Goal: Task Accomplishment & Management: Manage account settings

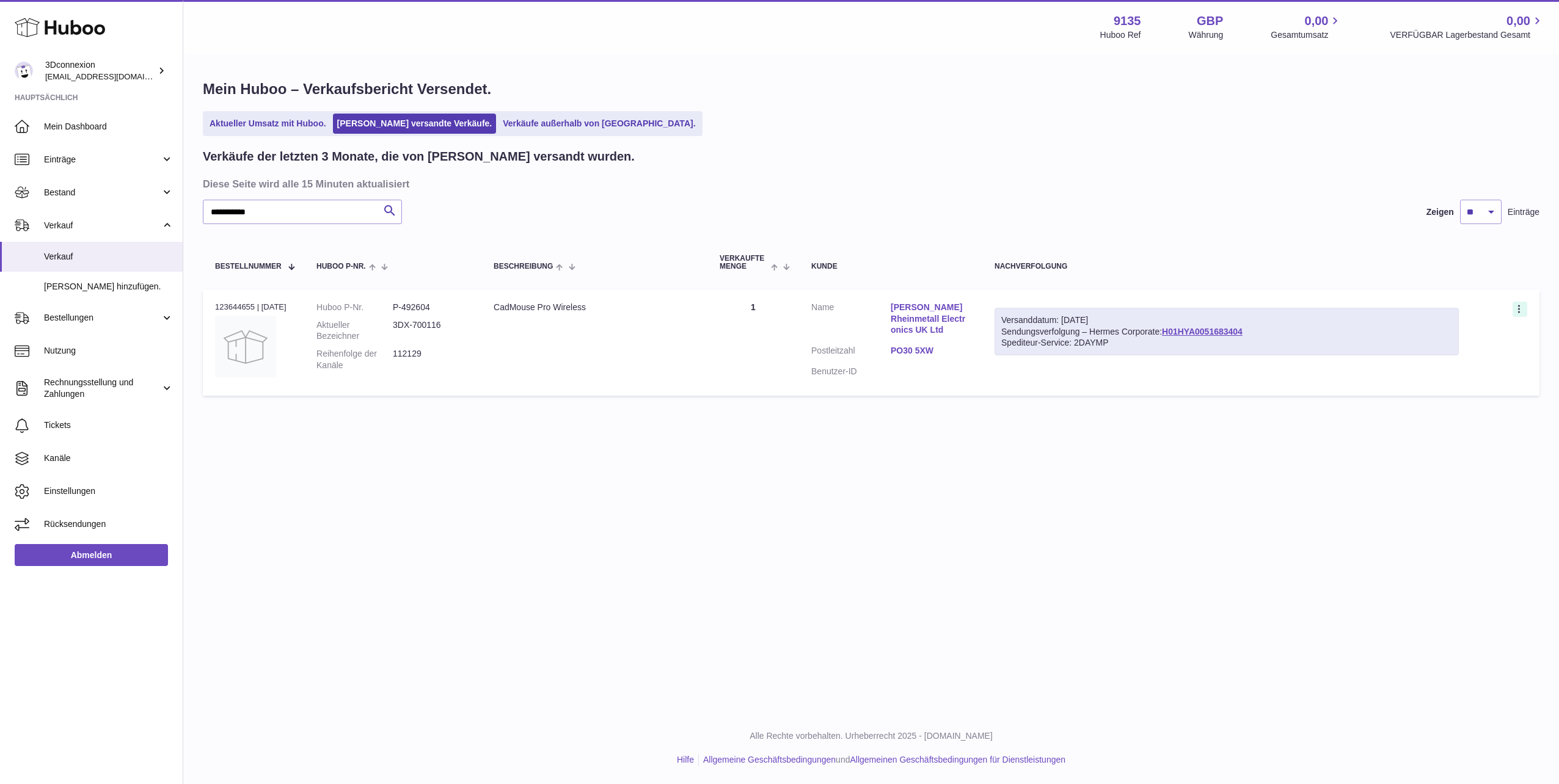
click at [1519, 310] on icon at bounding box center [1520, 310] width 14 height 12
click at [1452, 362] on li "Doppelte Bestellung" at bounding box center [1466, 362] width 123 height 27
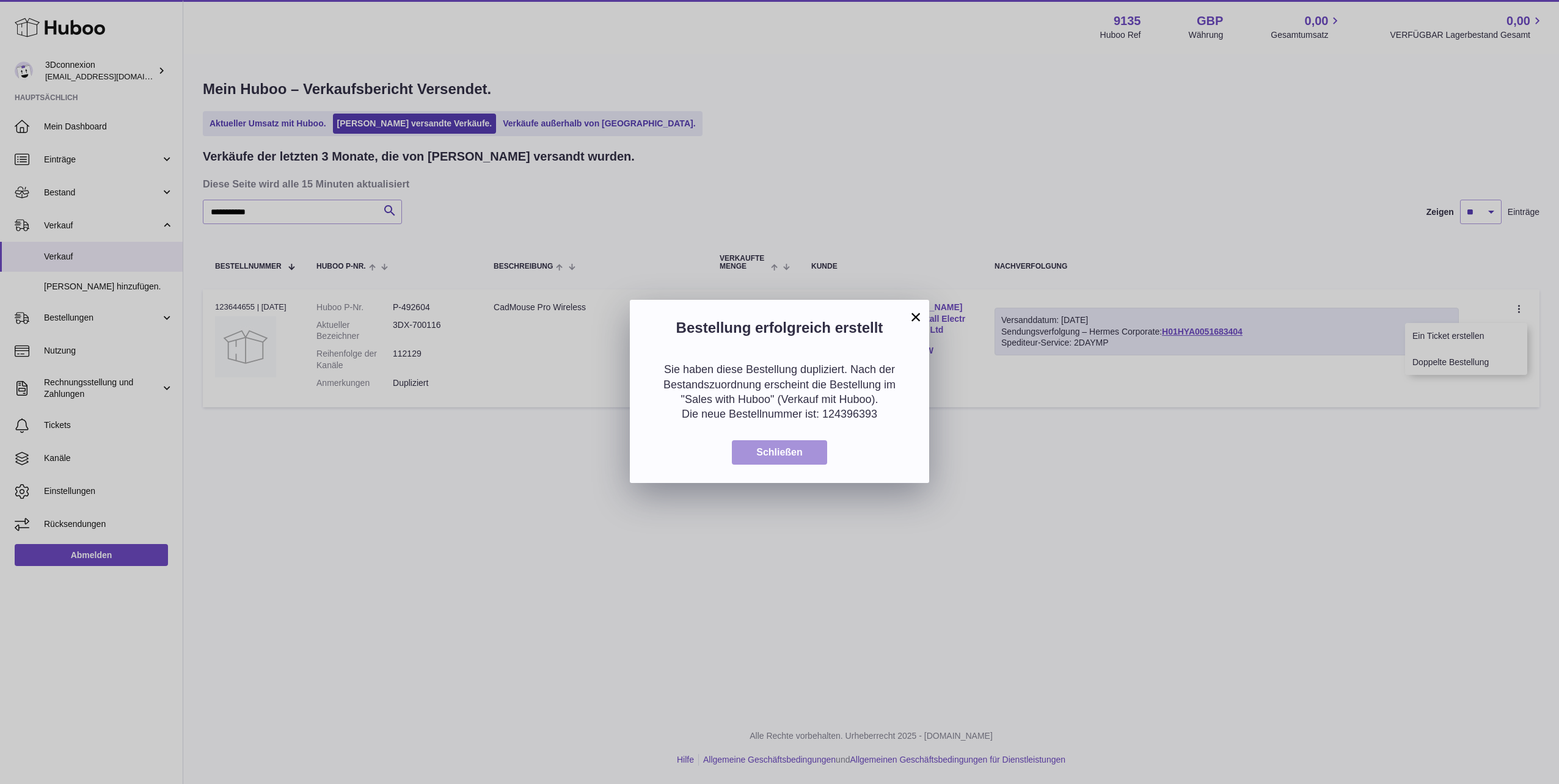
click at [773, 450] on span "Schließen" at bounding box center [780, 452] width 46 height 10
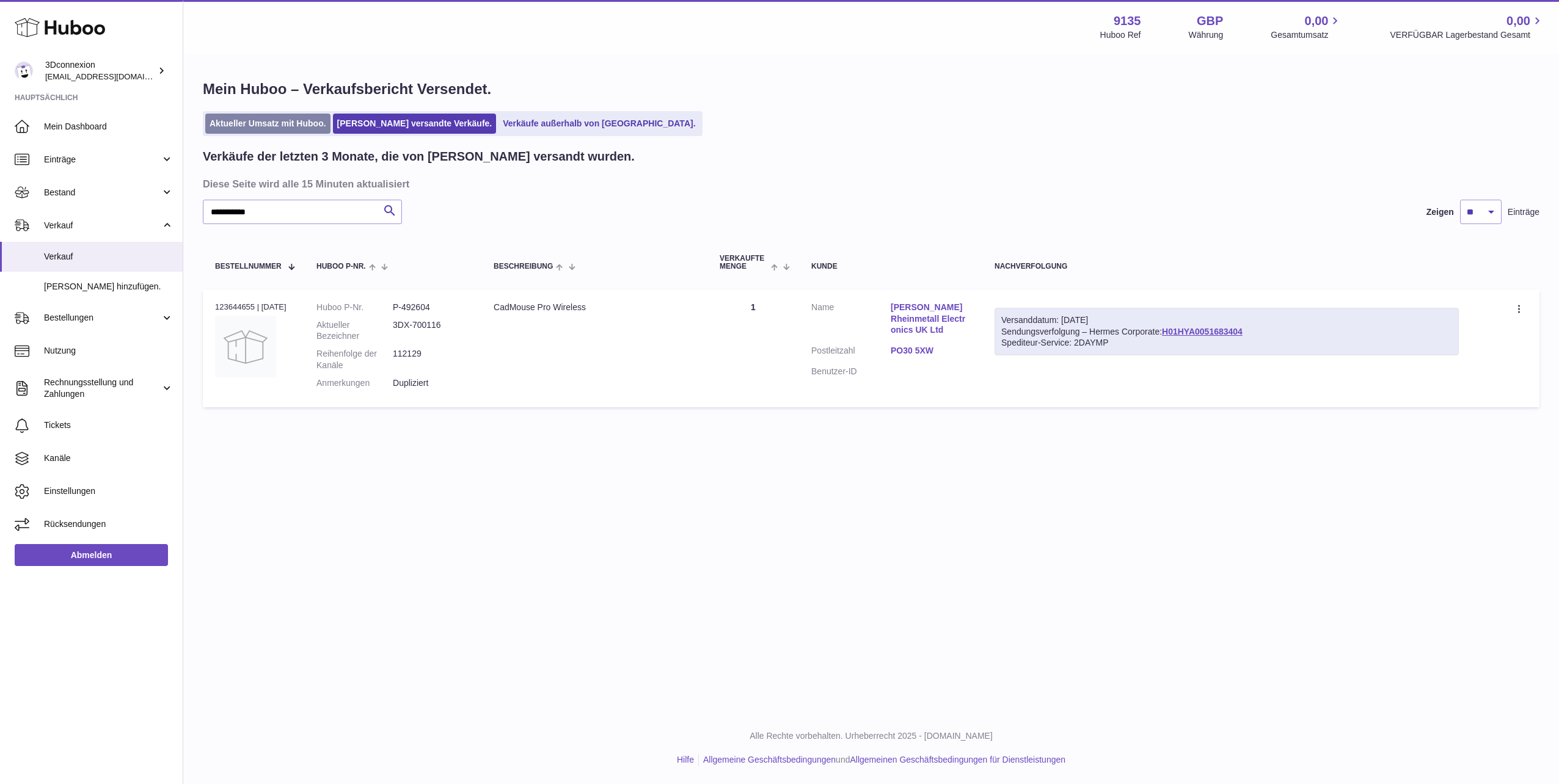
click at [278, 123] on link "Aktueller Umsatz mit Huboo." at bounding box center [268, 124] width 126 height 20
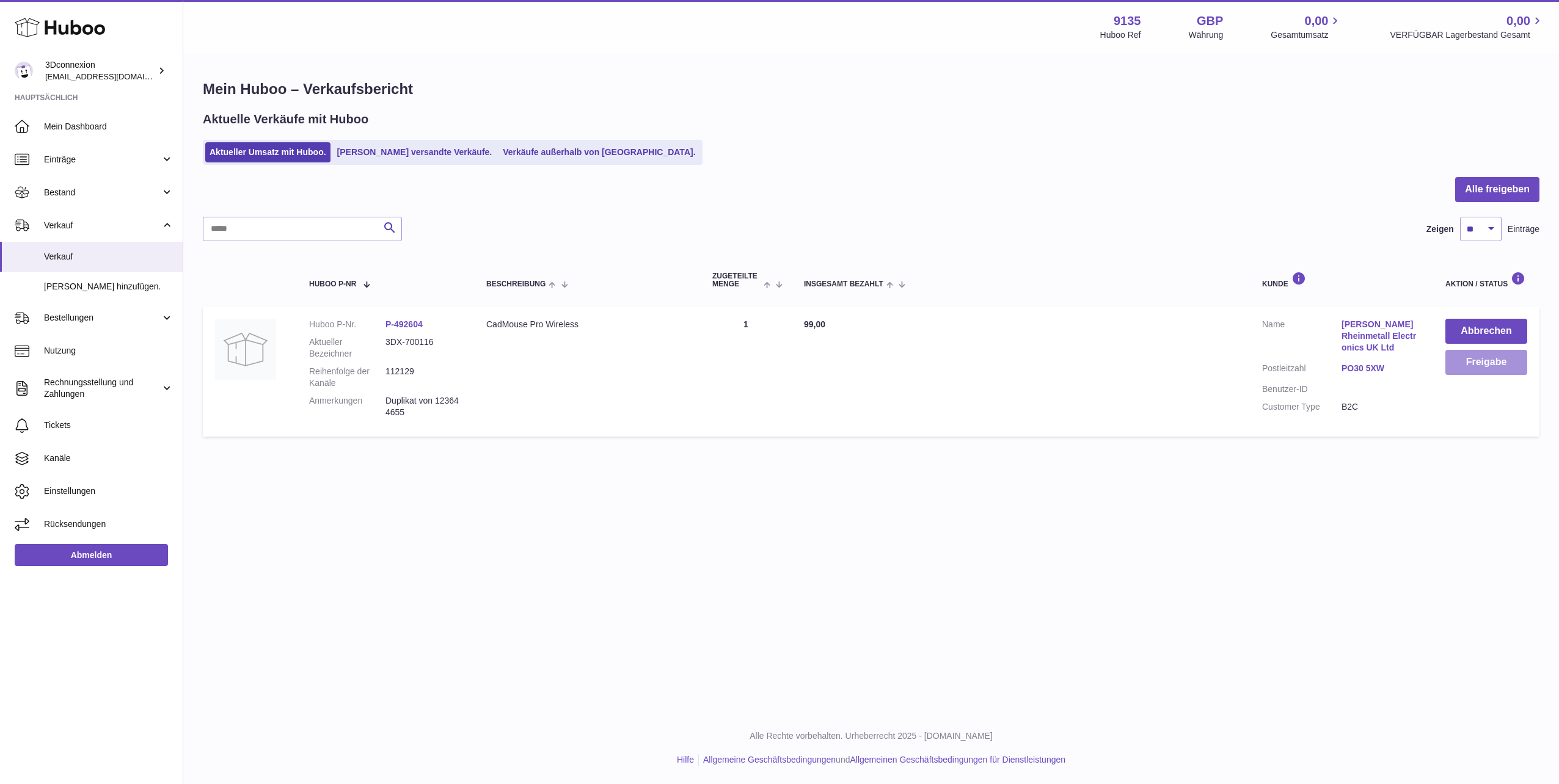
click at [1461, 363] on button "Freigabe" at bounding box center [1486, 362] width 82 height 25
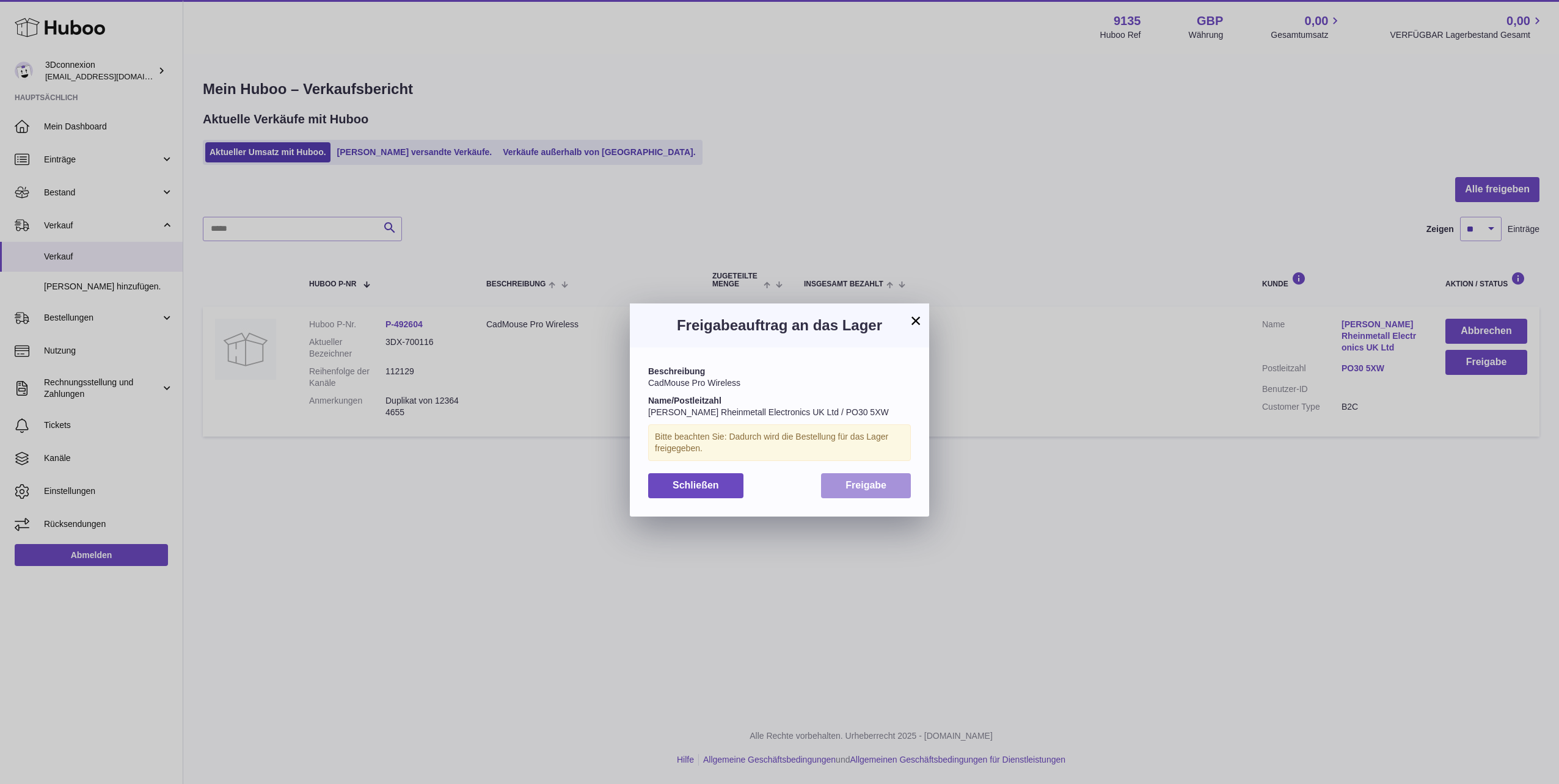
click at [863, 475] on button "Freigabe" at bounding box center [866, 485] width 90 height 25
